Goal: Information Seeking & Learning: Learn about a topic

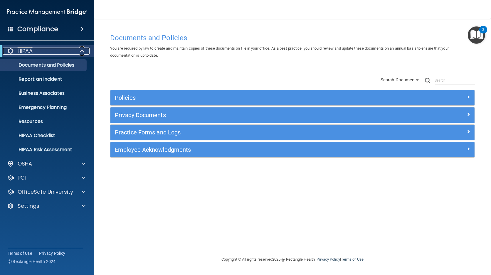
click at [81, 51] on span at bounding box center [82, 51] width 5 height 7
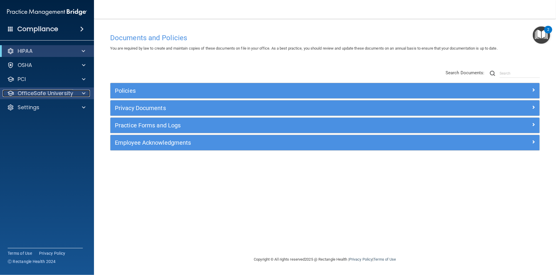
click at [31, 92] on p "OfficeSafe University" at bounding box center [45, 93] width 55 height 7
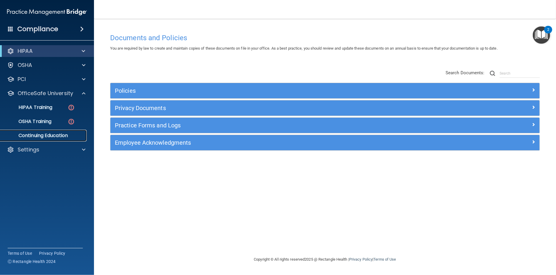
click at [46, 137] on p "Continuing Education" at bounding box center [44, 136] width 80 height 6
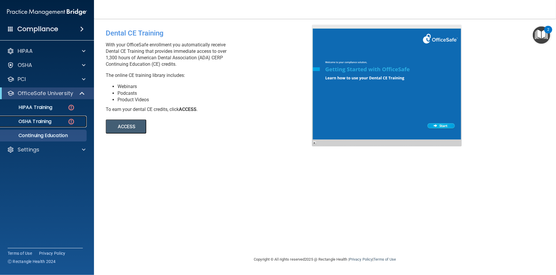
click at [30, 120] on p "OSHA Training" at bounding box center [28, 122] width 48 height 6
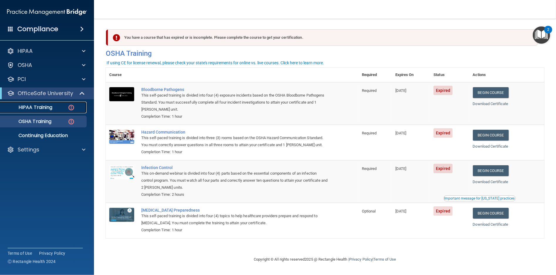
click at [33, 109] on p "HIPAA Training" at bounding box center [28, 108] width 48 height 6
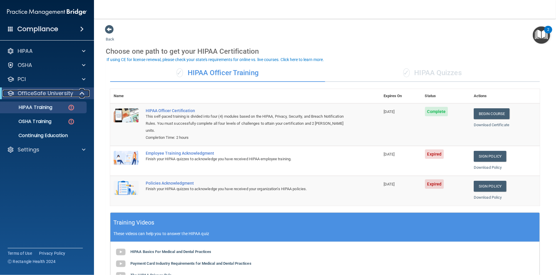
click at [41, 92] on p "OfficeSafe University" at bounding box center [45, 93] width 55 height 7
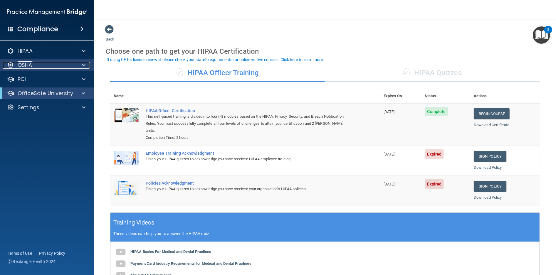
click at [52, 67] on div "OSHA" at bounding box center [39, 65] width 73 height 7
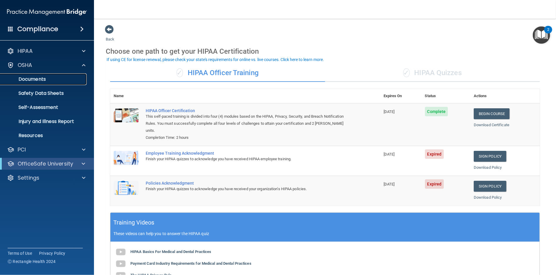
click at [43, 79] on p "Documents" at bounding box center [44, 79] width 80 height 6
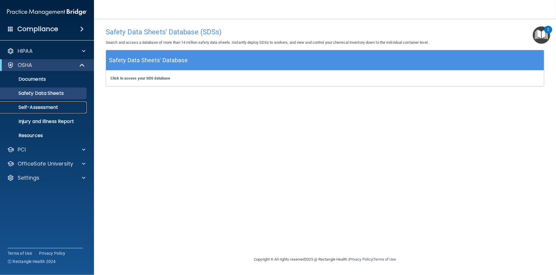
click at [37, 109] on p "Self-Assessment" at bounding box center [44, 108] width 80 height 6
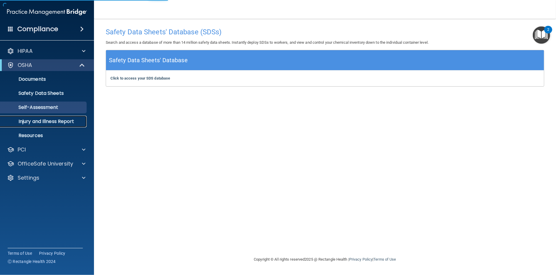
click at [53, 123] on p "Injury and Illness Report" at bounding box center [44, 122] width 80 height 6
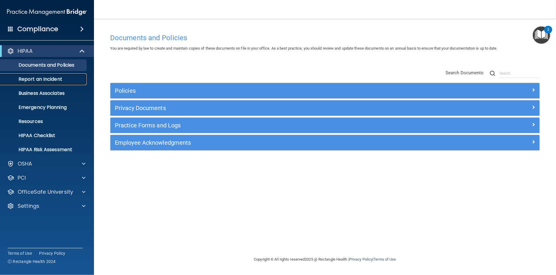
click at [56, 76] on p "Report an Incident" at bounding box center [44, 79] width 80 height 6
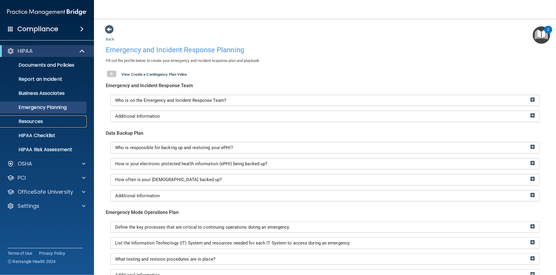
click at [36, 121] on p "Resources" at bounding box center [44, 122] width 80 height 6
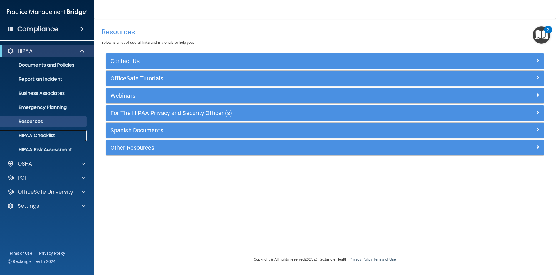
click at [53, 135] on p "HIPAA Checklist" at bounding box center [44, 136] width 80 height 6
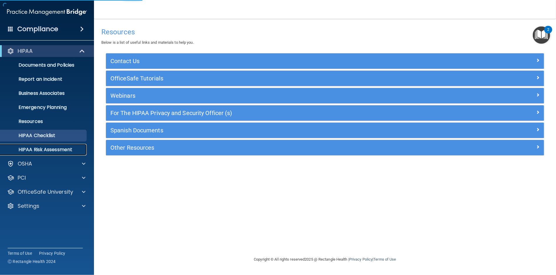
click at [63, 150] on p "HIPAA Risk Assessment" at bounding box center [44, 150] width 80 height 6
